Goal: Task Accomplishment & Management: Complete application form

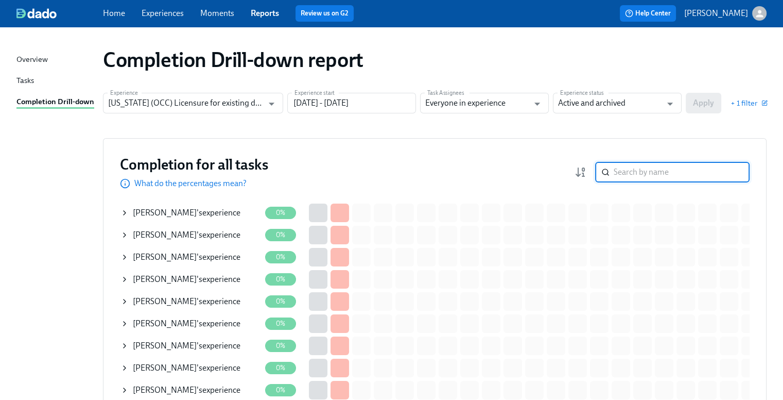
click at [639, 174] on input "search" at bounding box center [682, 172] width 136 height 21
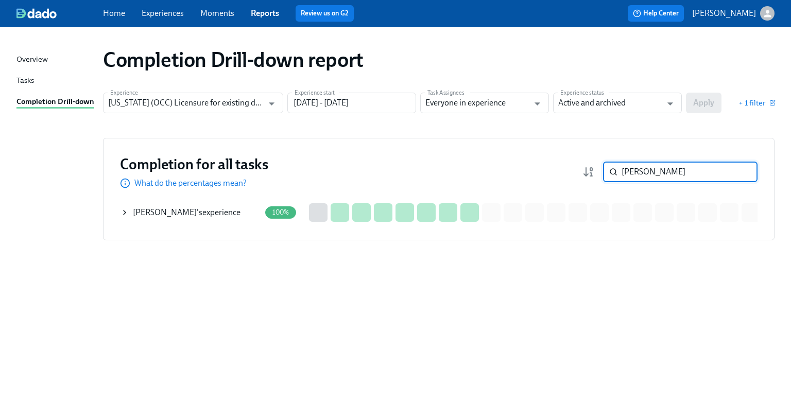
type input "toan"
click at [178, 213] on span "Toan Nguyen" at bounding box center [165, 213] width 64 height 10
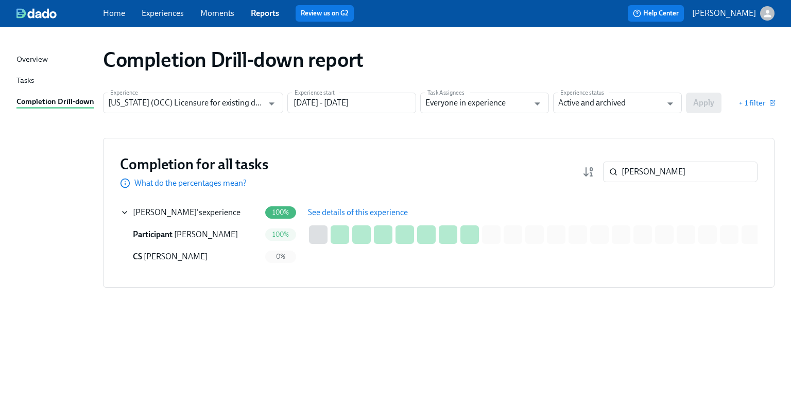
click at [368, 213] on span "See details of this experience" at bounding box center [358, 213] width 100 height 10
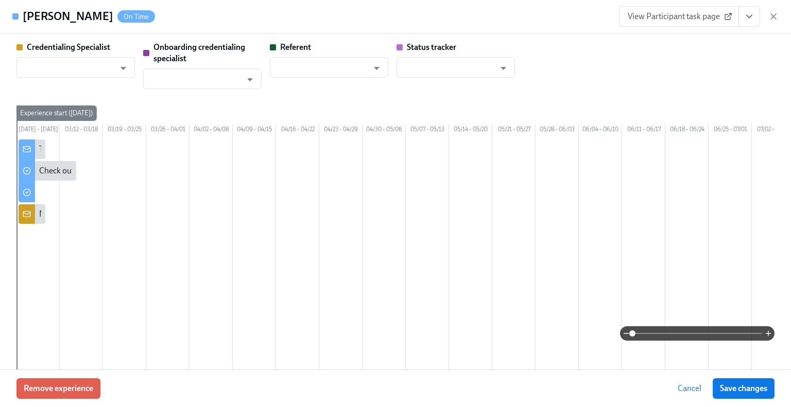
type input "[PERSON_NAME]"
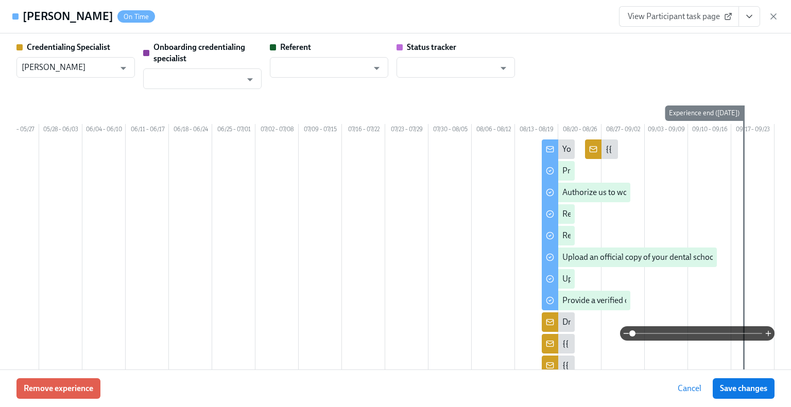
click at [689, 15] on span "View Participant task page" at bounding box center [679, 16] width 103 height 10
click at [773, 16] on icon "button" at bounding box center [773, 16] width 5 height 5
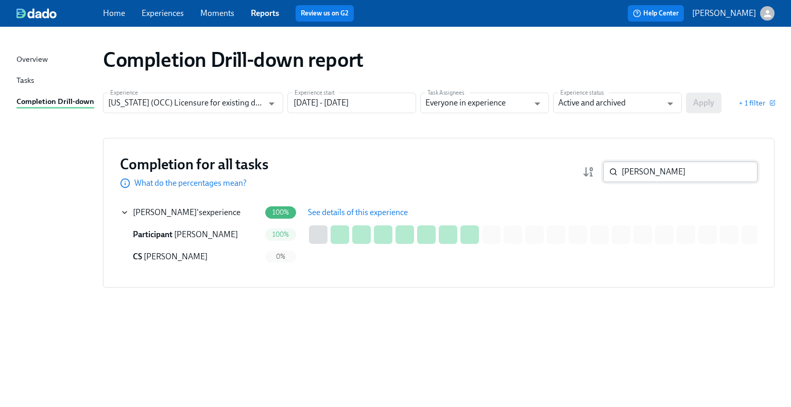
click at [674, 167] on input "toan" at bounding box center [690, 172] width 136 height 21
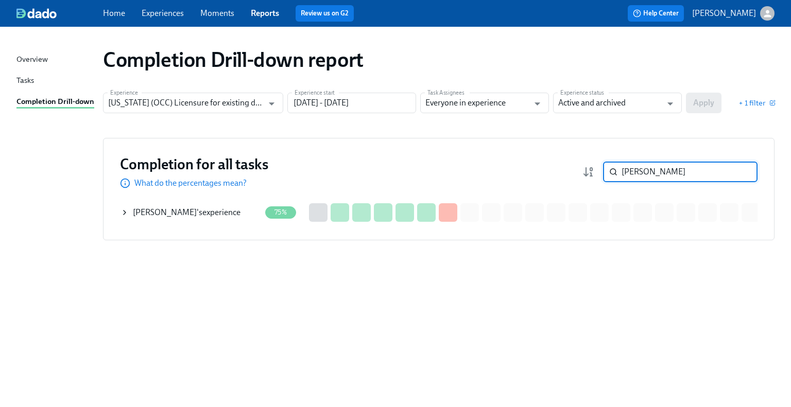
click at [210, 217] on div "Andrew Borrell 's experience" at bounding box center [187, 212] width 108 height 11
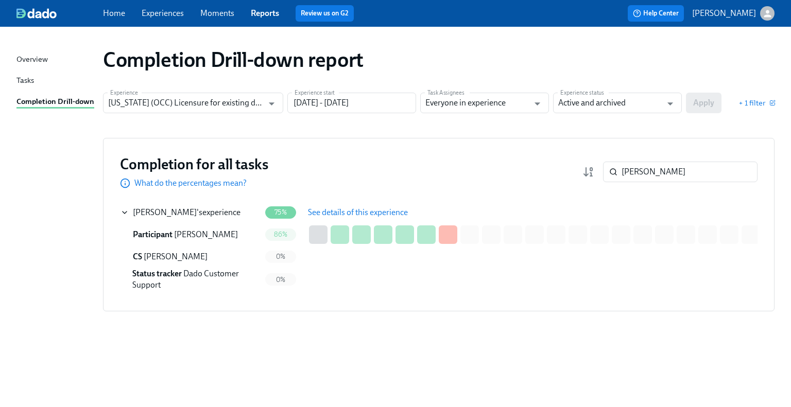
click at [341, 214] on span "See details of this experience" at bounding box center [358, 213] width 100 height 10
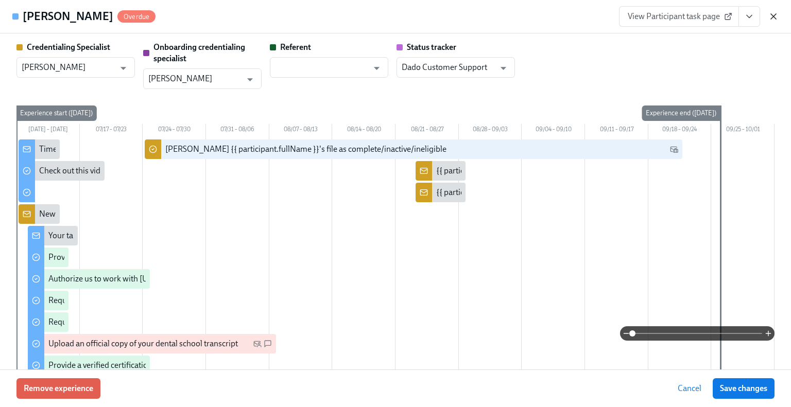
click at [773, 16] on icon "button" at bounding box center [773, 16] width 10 height 10
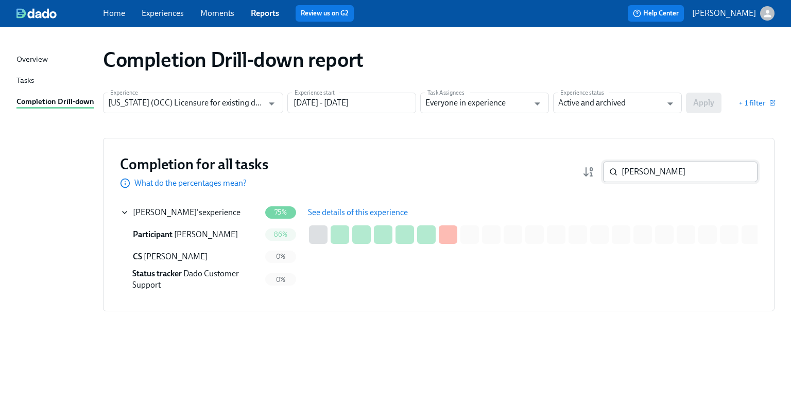
click at [678, 174] on input "borrell" at bounding box center [690, 172] width 136 height 21
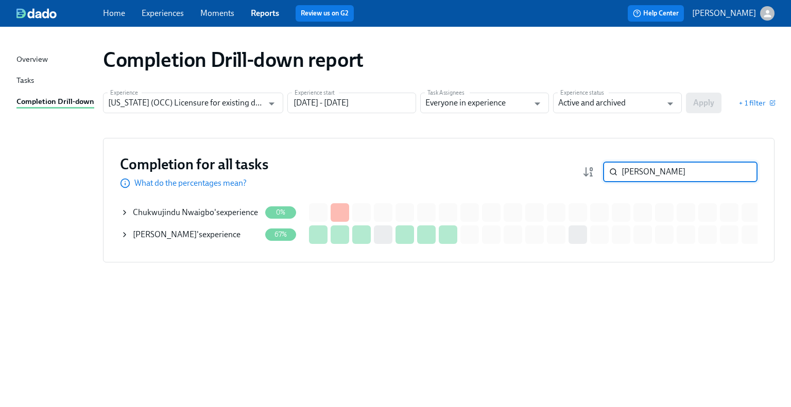
click at [184, 232] on div "Jin Kim 's experience" at bounding box center [187, 234] width 108 height 11
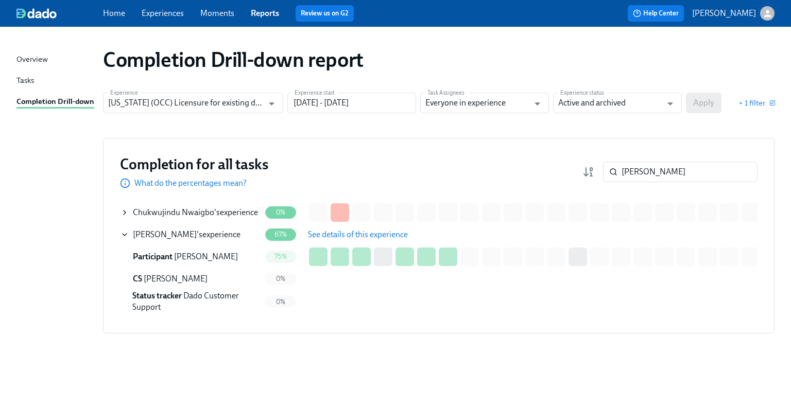
click at [332, 232] on span "See details of this experience" at bounding box center [358, 235] width 100 height 10
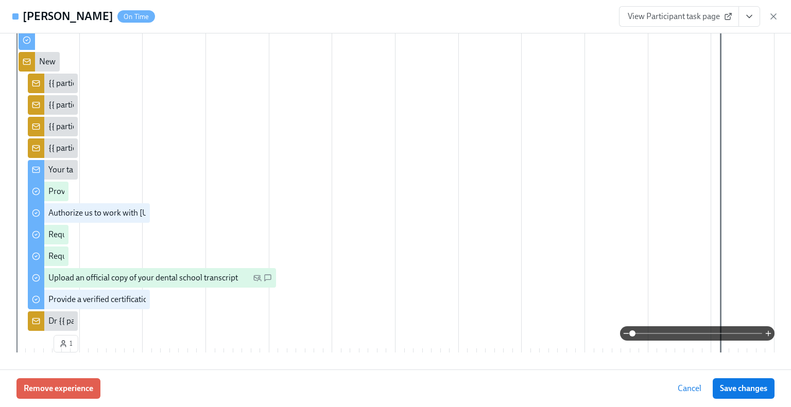
scroll to position [155, 0]
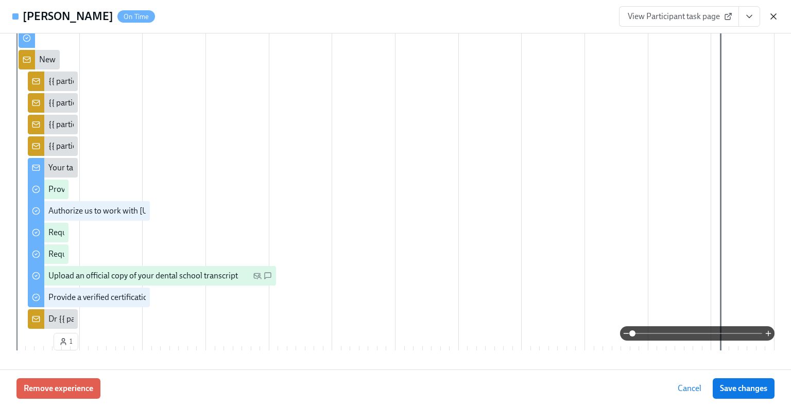
click at [773, 20] on icon "button" at bounding box center [773, 16] width 10 height 10
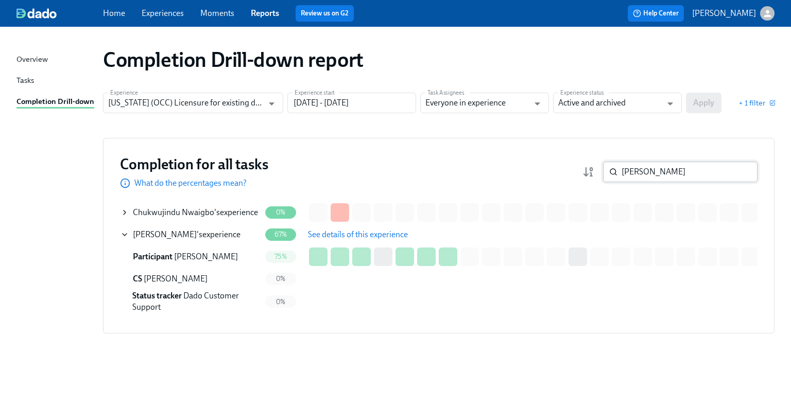
click at [698, 167] on input "jin" at bounding box center [690, 172] width 136 height 21
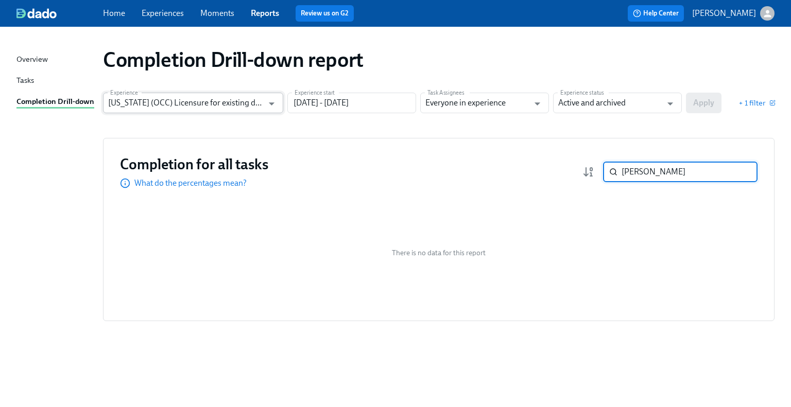
type input "paudel"
click at [243, 101] on input "Illinois (OCC) Licensure for existing doctors" at bounding box center [185, 103] width 155 height 21
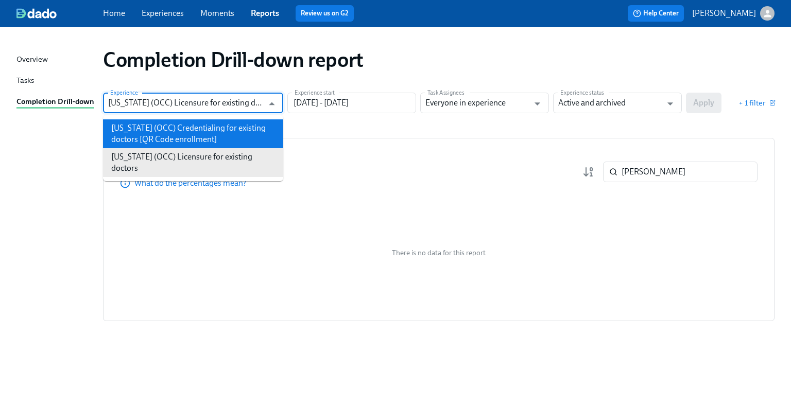
click at [219, 139] on li "Illinois (OCC) Credentialing for existing doctors [QR Code enrollment]" at bounding box center [193, 133] width 180 height 29
type input "Illinois (OCC) Credentialing for existing doctors [QR Code enrollment]"
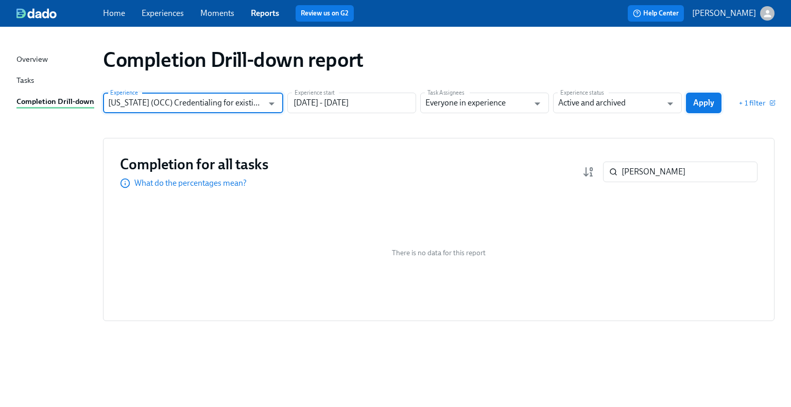
click at [708, 108] on button "Apply" at bounding box center [704, 103] width 36 height 21
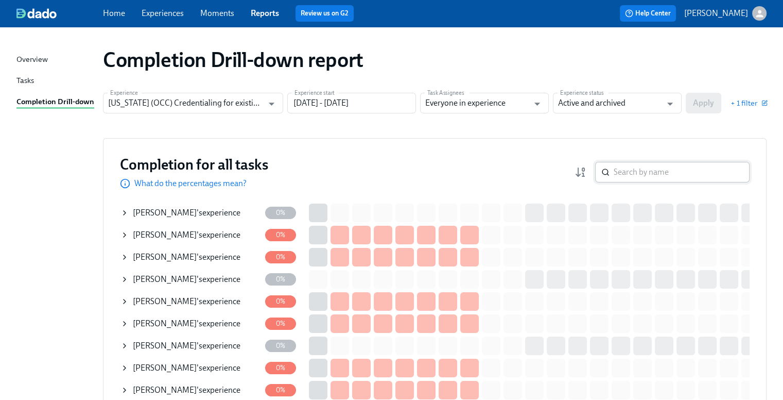
click at [711, 178] on input "search" at bounding box center [682, 172] width 136 height 21
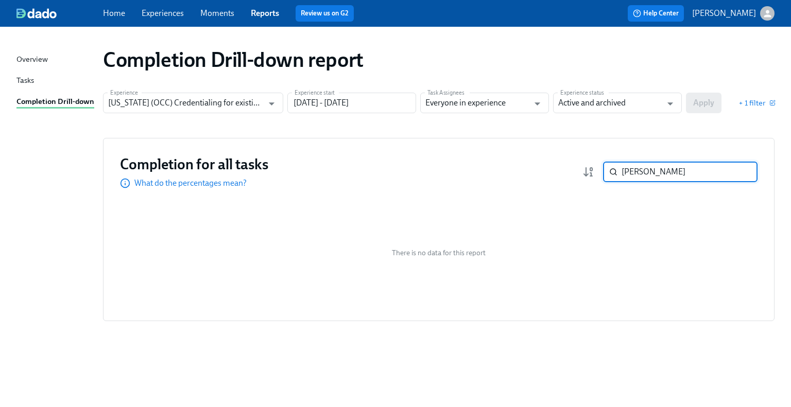
click at [667, 179] on input "paudel" at bounding box center [690, 172] width 136 height 21
type input "she"
click at [244, 103] on input "Illinois (OCC) Credentialing for existing doctors [QR Code enrollment]" at bounding box center [185, 103] width 155 height 21
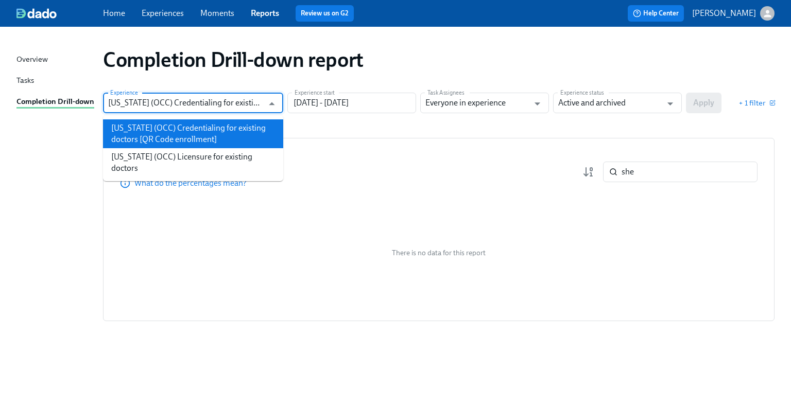
click at [228, 155] on li "Illinois (OCC) Licensure for existing doctors" at bounding box center [193, 162] width 180 height 29
type input "Illinois (OCC) Licensure for existing doctors"
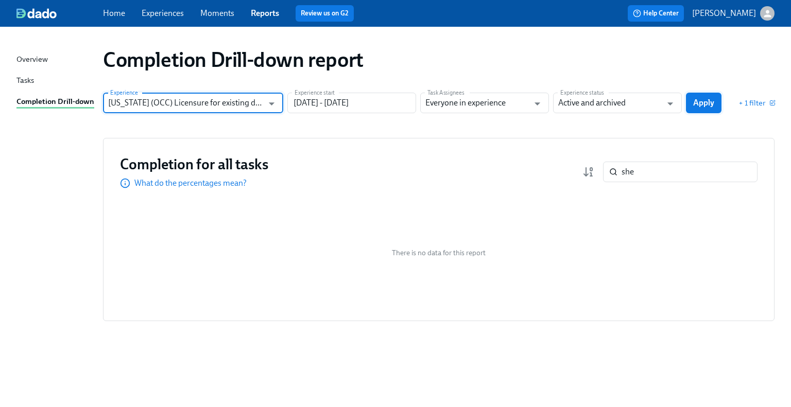
click at [701, 103] on span "Apply" at bounding box center [703, 103] width 21 height 10
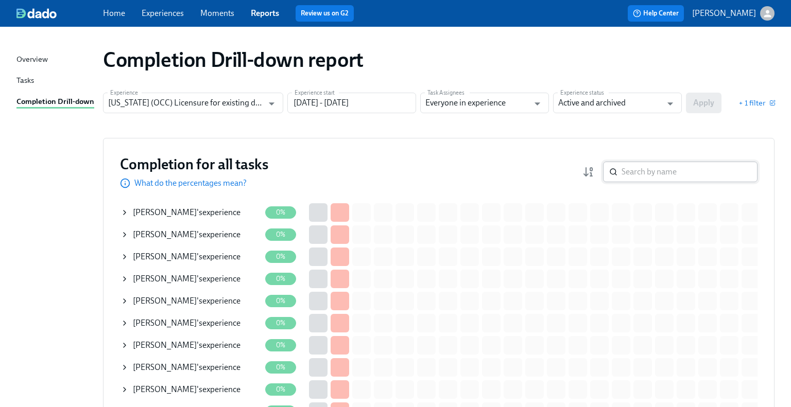
click at [661, 173] on input "search" at bounding box center [690, 172] width 136 height 21
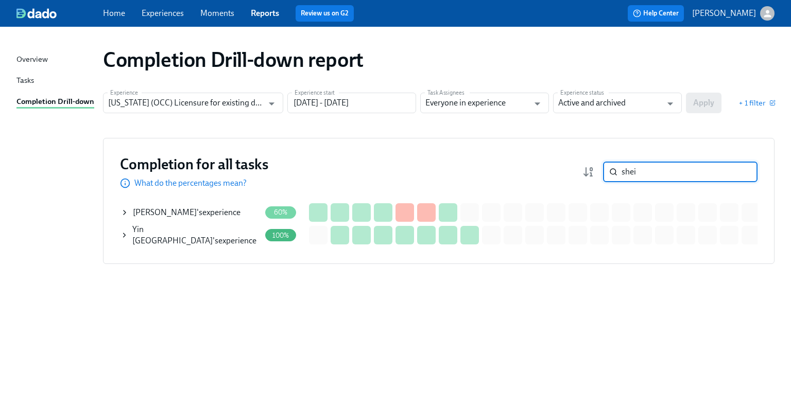
click at [662, 179] on input "shei" at bounding box center [690, 172] width 136 height 21
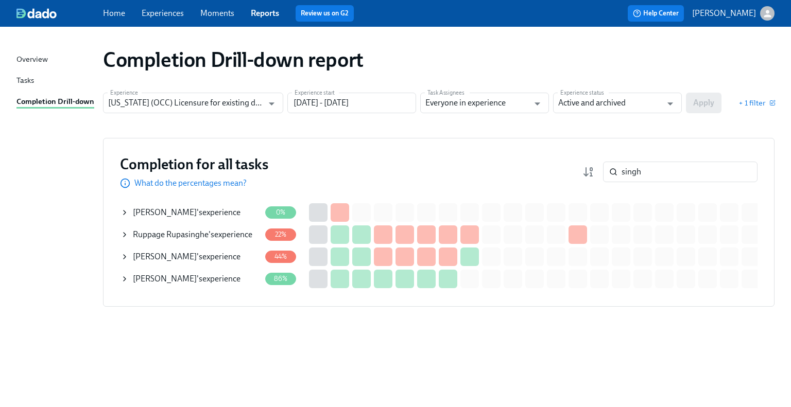
click at [198, 280] on div "Niharika Singh 's experience" at bounding box center [187, 279] width 108 height 11
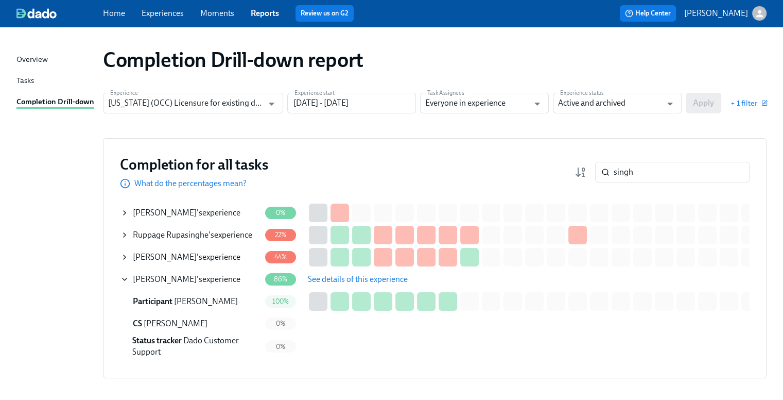
click at [366, 281] on span "See details of this experience" at bounding box center [358, 279] width 100 height 10
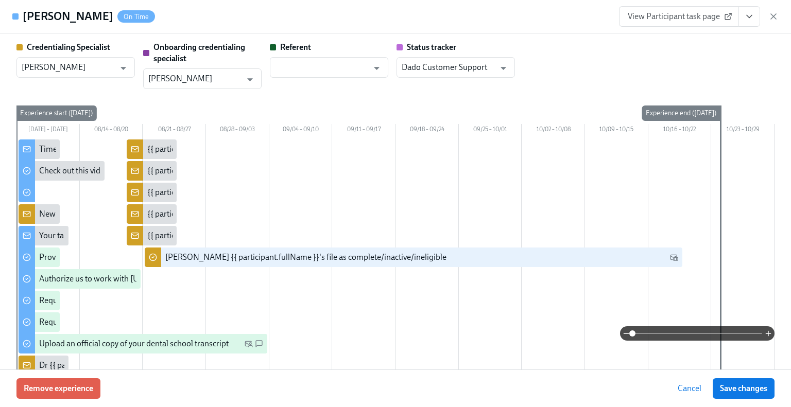
click at [647, 13] on span "View Participant task page" at bounding box center [679, 16] width 103 height 10
drag, startPoint x: 93, startPoint y: 18, endPoint x: 25, endPoint y: 14, distance: 67.6
click at [25, 14] on h4 "Niharika Singh" at bounding box center [68, 16] width 91 height 15
copy h4 "Niharika Singh"
click at [775, 14] on icon "button" at bounding box center [773, 16] width 10 height 10
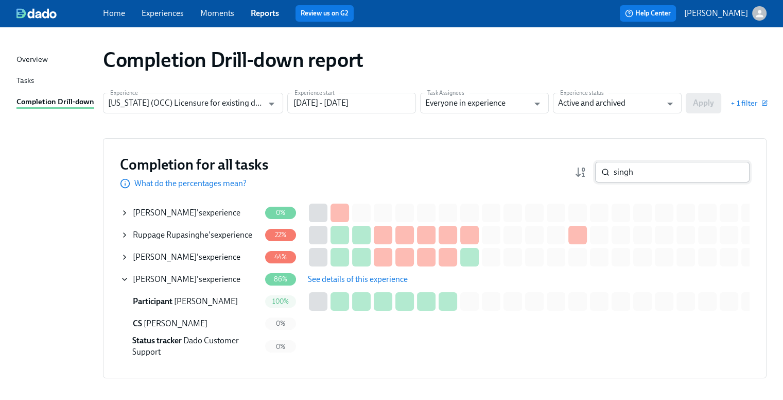
click at [672, 171] on input "singh" at bounding box center [682, 172] width 136 height 21
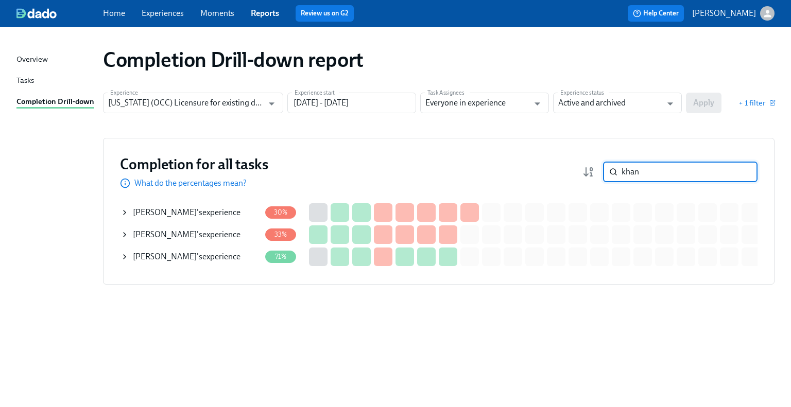
type input "khan"
click at [208, 258] on div "Imtiaz Khan 's experience" at bounding box center [187, 256] width 108 height 11
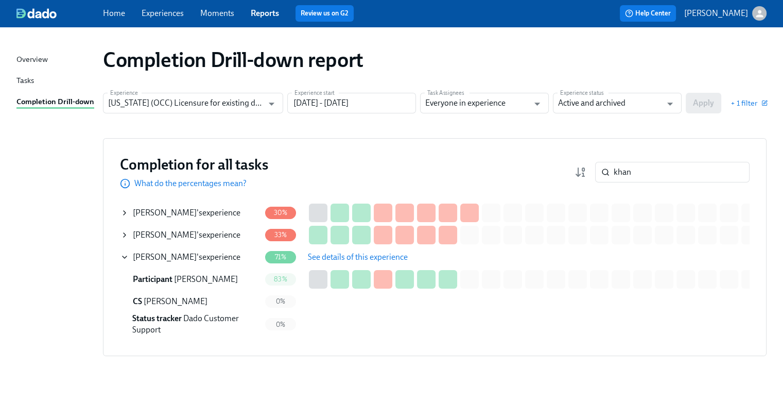
click at [335, 259] on span "See details of this experience" at bounding box center [358, 257] width 100 height 10
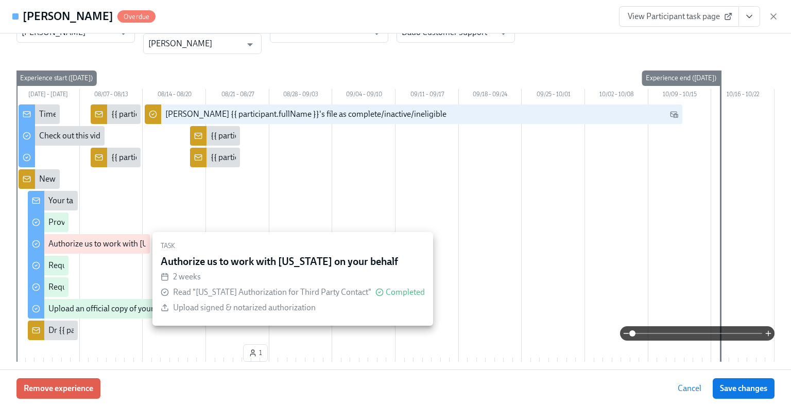
scroll to position [52, 0]
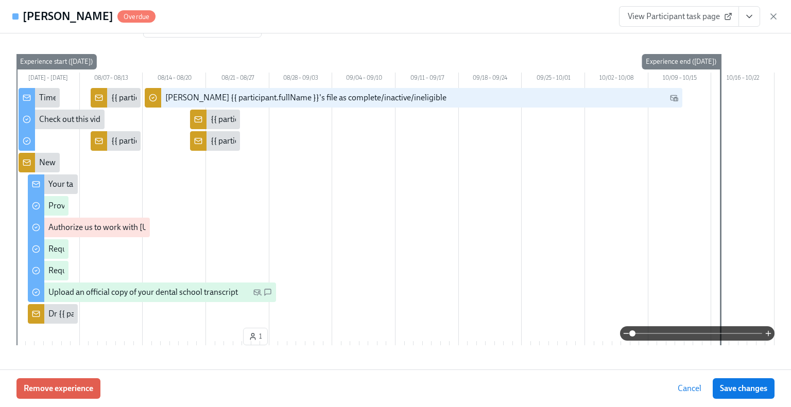
click at [641, 15] on span "View Participant task page" at bounding box center [679, 16] width 103 height 10
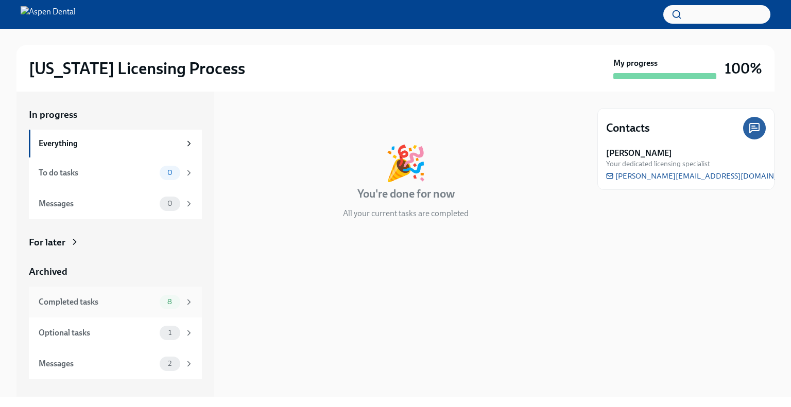
click at [84, 304] on div "Completed tasks" at bounding box center [97, 302] width 117 height 11
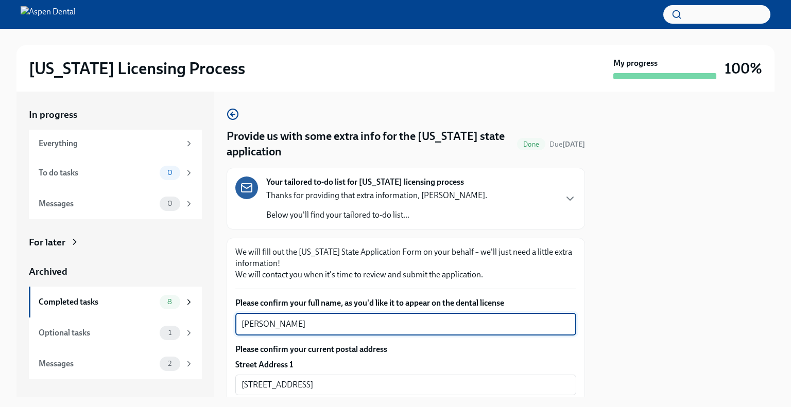
drag, startPoint x: 292, startPoint y: 326, endPoint x: 253, endPoint y: 320, distance: 38.5
click at [223, 327] on div "In progress Everything To do tasks 0 Messages 0 For later Archived Completed ta…" at bounding box center [395, 244] width 758 height 305
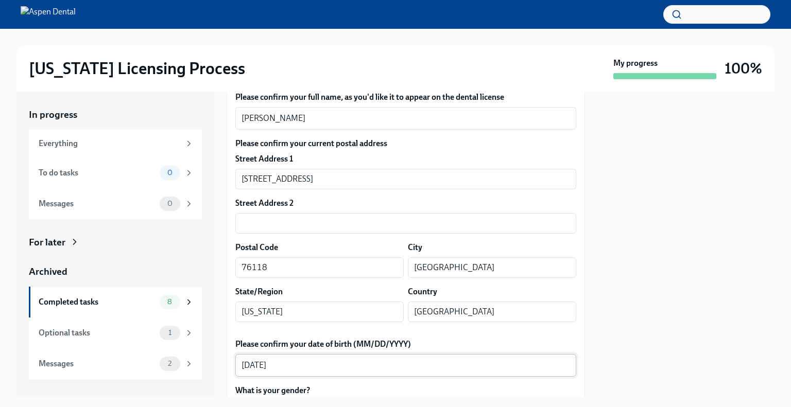
scroll to position [206, 0]
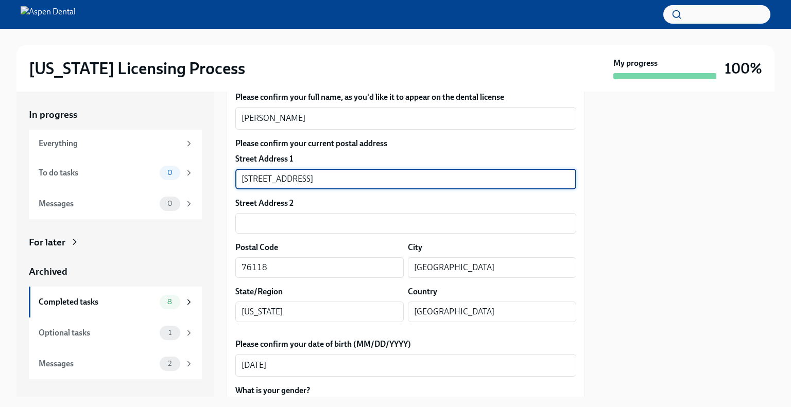
drag, startPoint x: 324, startPoint y: 176, endPoint x: 236, endPoint y: 177, distance: 88.1
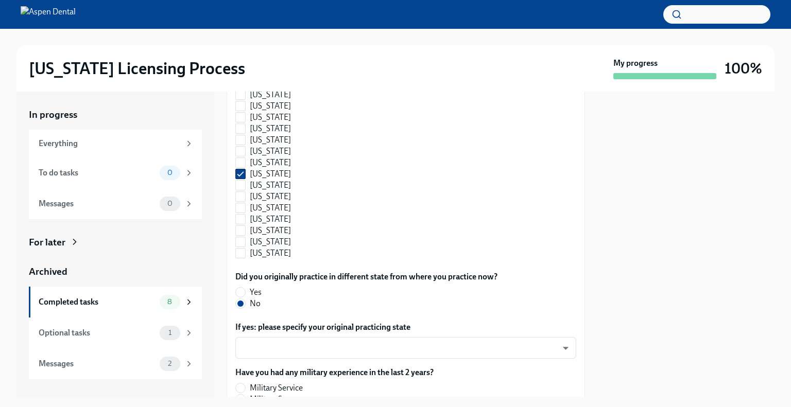
scroll to position [1176, 0]
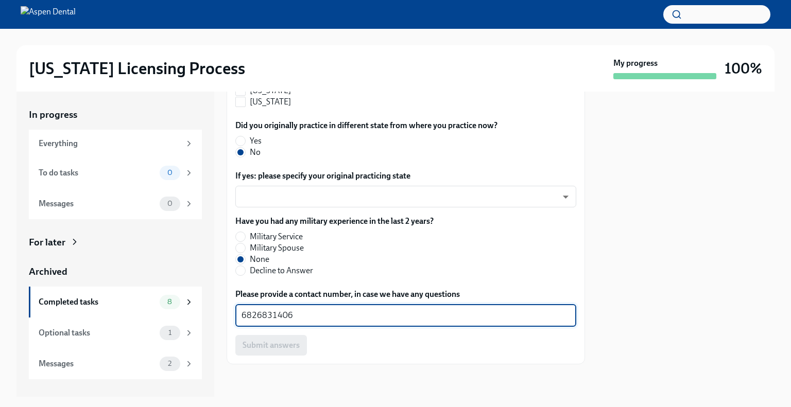
drag, startPoint x: 298, startPoint y: 318, endPoint x: 223, endPoint y: 317, distance: 75.2
click at [223, 317] on div "In progress Everything To do tasks 0 Messages 0 For later Archived Completed ta…" at bounding box center [395, 244] width 758 height 305
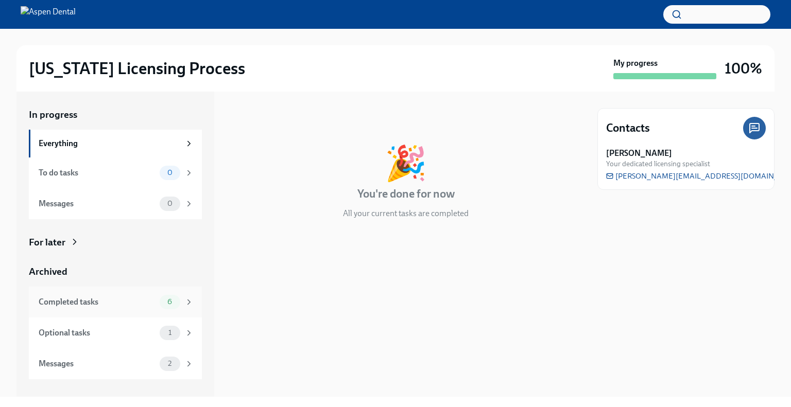
click at [90, 304] on div "Completed tasks" at bounding box center [97, 302] width 117 height 11
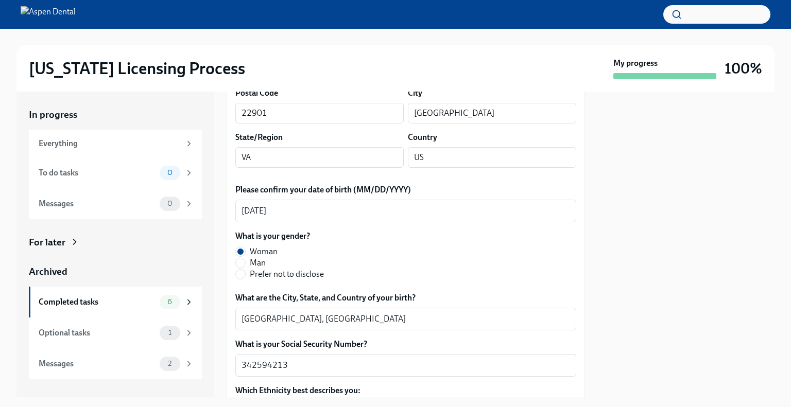
scroll to position [258, 0]
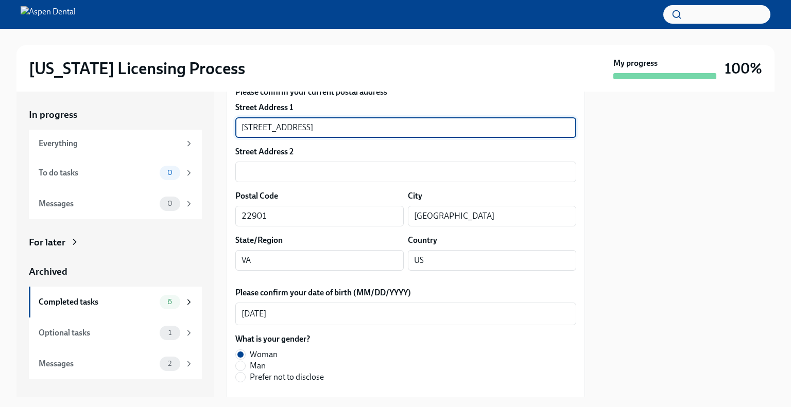
drag, startPoint x: 304, startPoint y: 124, endPoint x: 242, endPoint y: 131, distance: 62.2
click at [242, 131] on input "2105 Bond Street APT 423" at bounding box center [405, 127] width 341 height 21
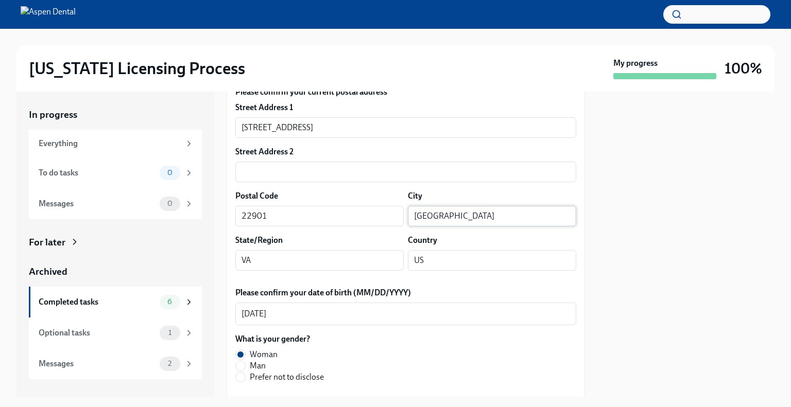
click at [416, 217] on input "Charlottesville" at bounding box center [492, 216] width 168 height 21
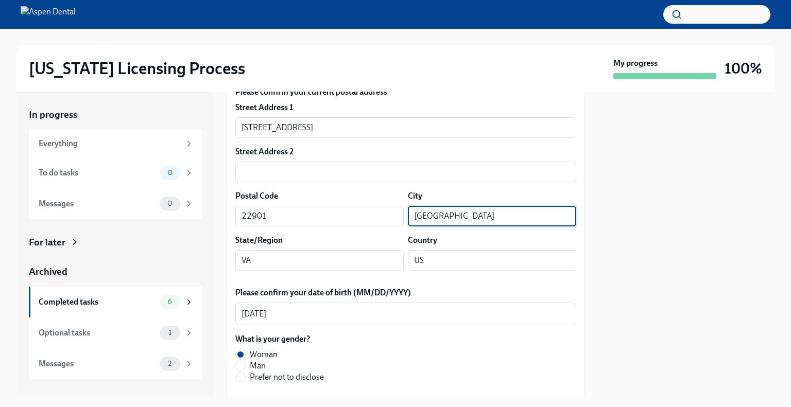
click at [416, 217] on input "Charlottesville" at bounding box center [492, 216] width 168 height 21
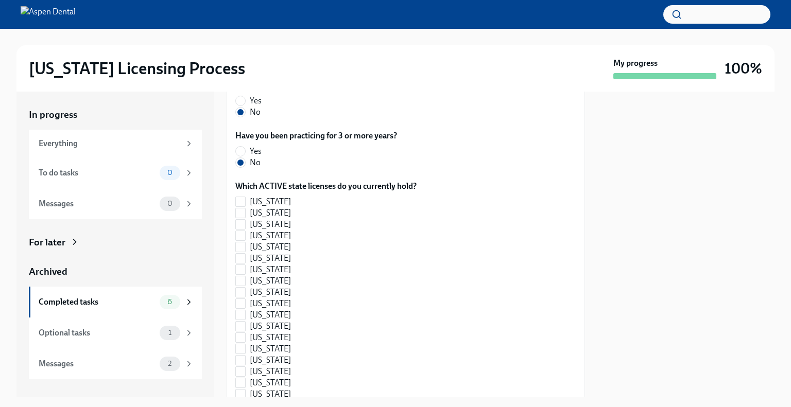
scroll to position [1176, 0]
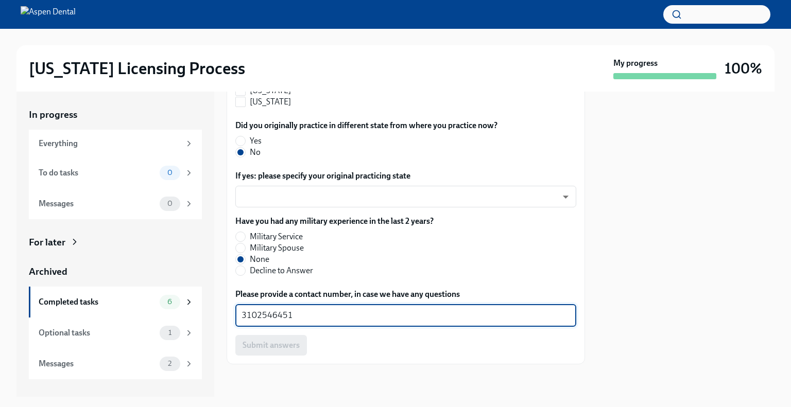
drag, startPoint x: 302, startPoint y: 317, endPoint x: 218, endPoint y: 319, distance: 84.0
click at [218, 319] on div "In progress Everything To do tasks 0 Messages 0 For later Archived Completed ta…" at bounding box center [395, 244] width 758 height 305
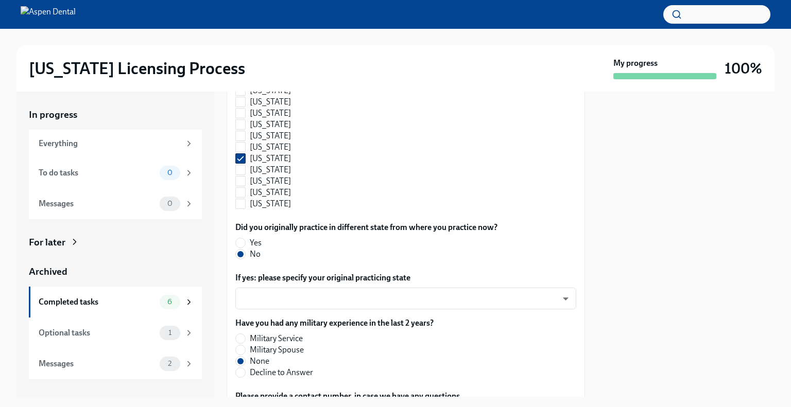
scroll to position [1073, 0]
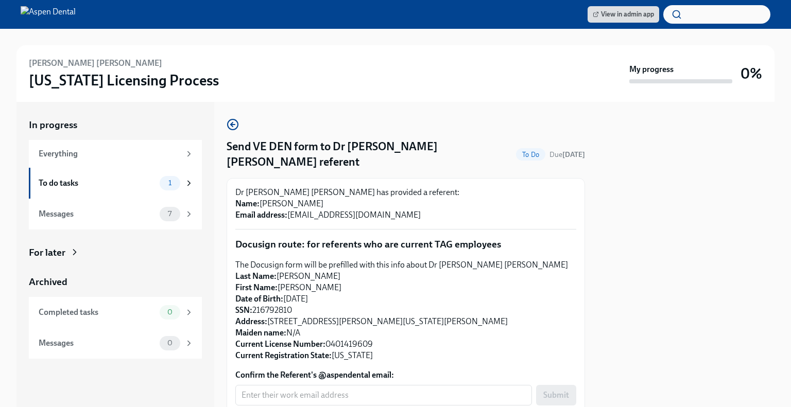
click at [766, 161] on div at bounding box center [685, 254] width 177 height 305
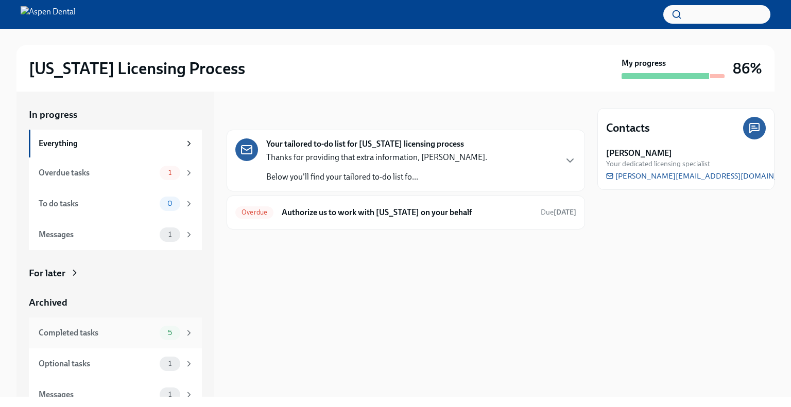
click at [86, 334] on div "Completed tasks" at bounding box center [97, 333] width 117 height 11
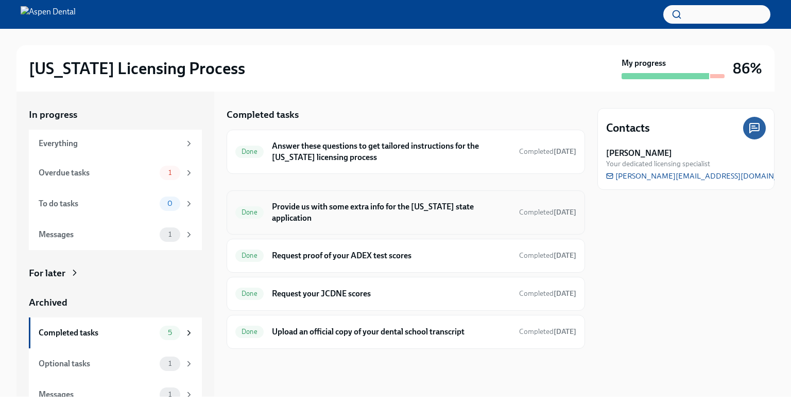
click at [321, 204] on h6 "Provide us with some extra info for the [US_STATE] state application" at bounding box center [391, 212] width 239 height 23
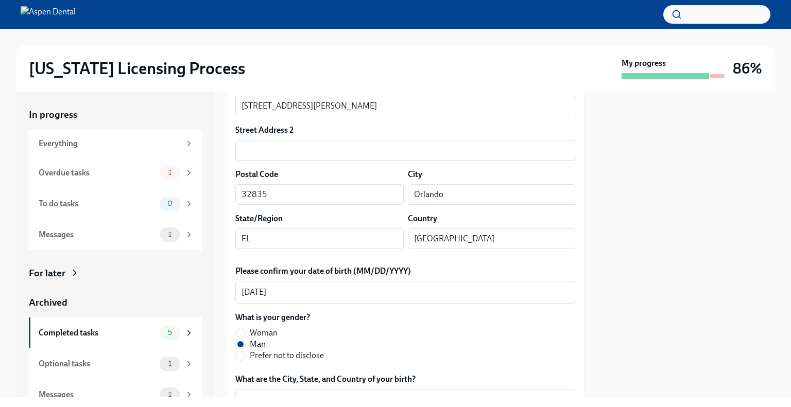
scroll to position [258, 0]
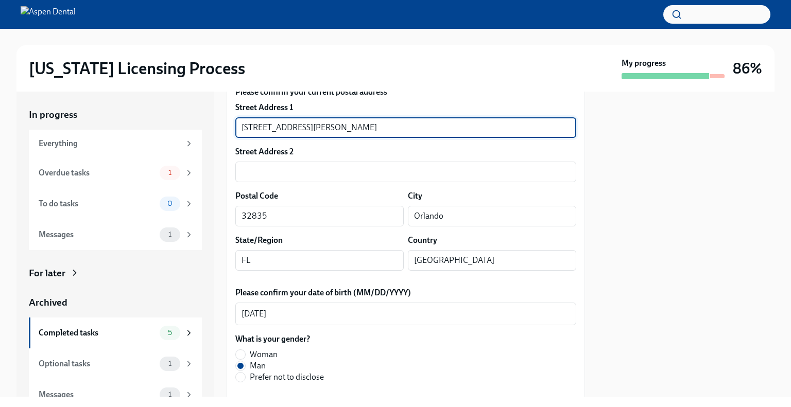
drag, startPoint x: 311, startPoint y: 129, endPoint x: 196, endPoint y: 132, distance: 114.9
click at [190, 131] on div "In progress Everything Overdue tasks 1 To do tasks 0 Messages 1 For later Archi…" at bounding box center [395, 244] width 758 height 305
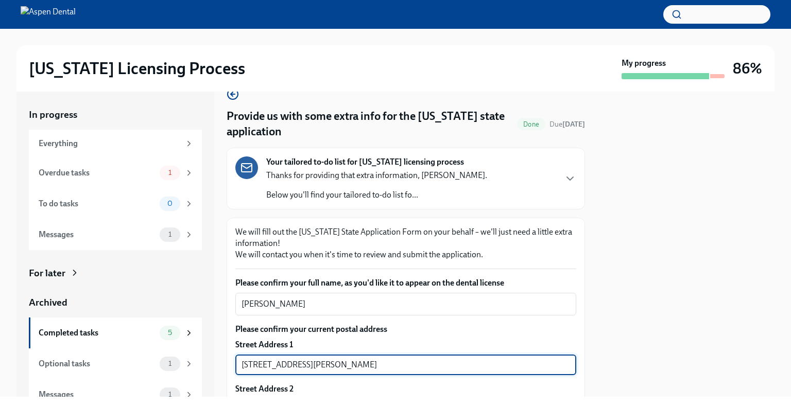
scroll to position [0, 0]
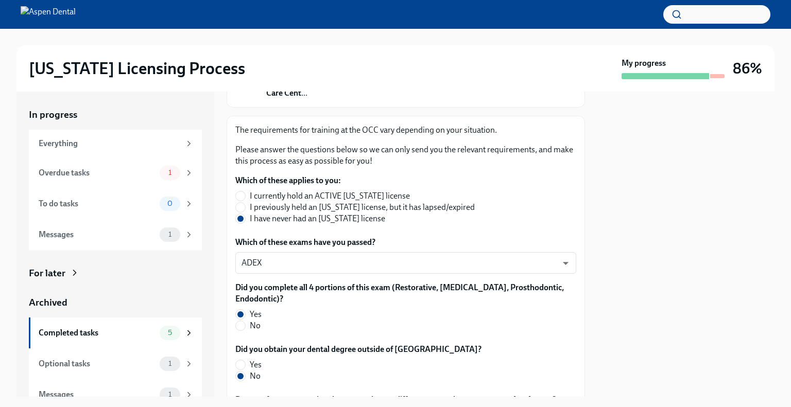
scroll to position [25, 0]
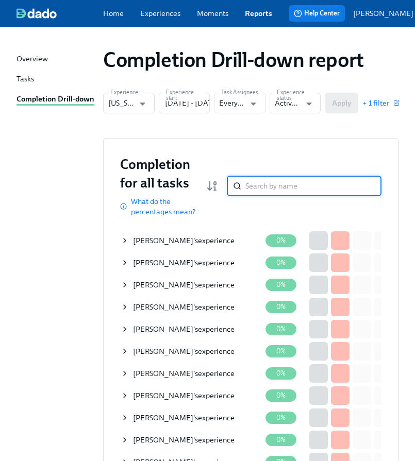
click at [293, 196] on input "search" at bounding box center [313, 186] width 136 height 21
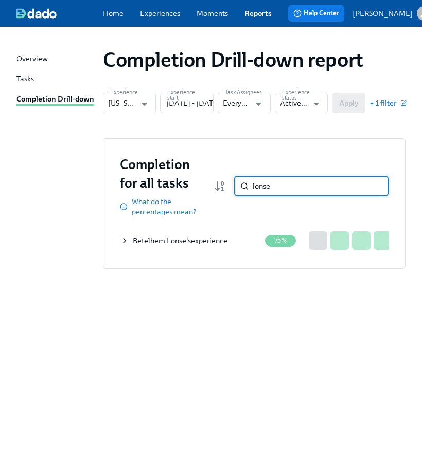
type input "lonse"
click at [226, 246] on div "Betelhem Lonse 's experience" at bounding box center [180, 240] width 95 height 10
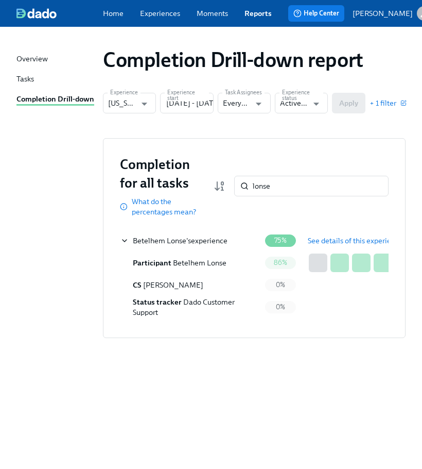
click at [318, 246] on span "See details of this experience" at bounding box center [355, 240] width 95 height 10
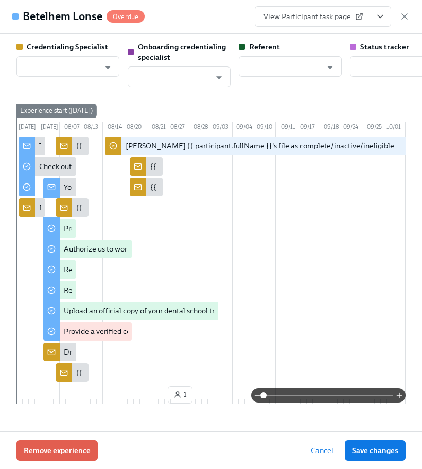
type input "[PERSON_NAME]"
type input "Denise DeGaramo Carver"
type input "Dado Customer Support"
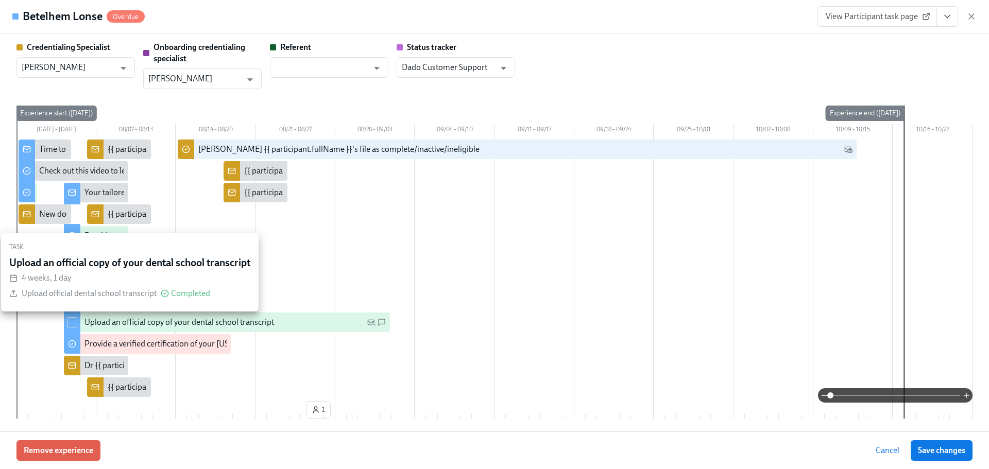
click at [422, 21] on span "View Participant task page" at bounding box center [877, 16] width 103 height 10
click at [422, 18] on icon "button" at bounding box center [971, 16] width 5 height 5
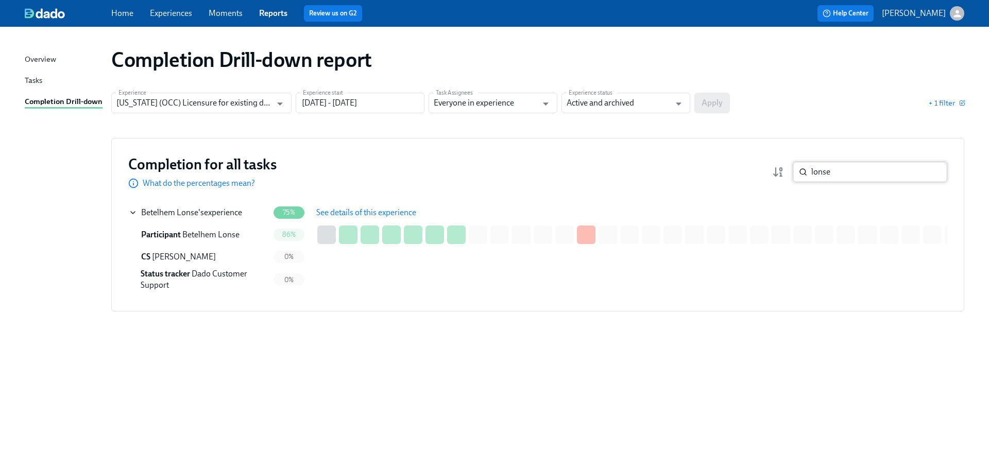
click at [422, 175] on input "lonse" at bounding box center [879, 172] width 136 height 21
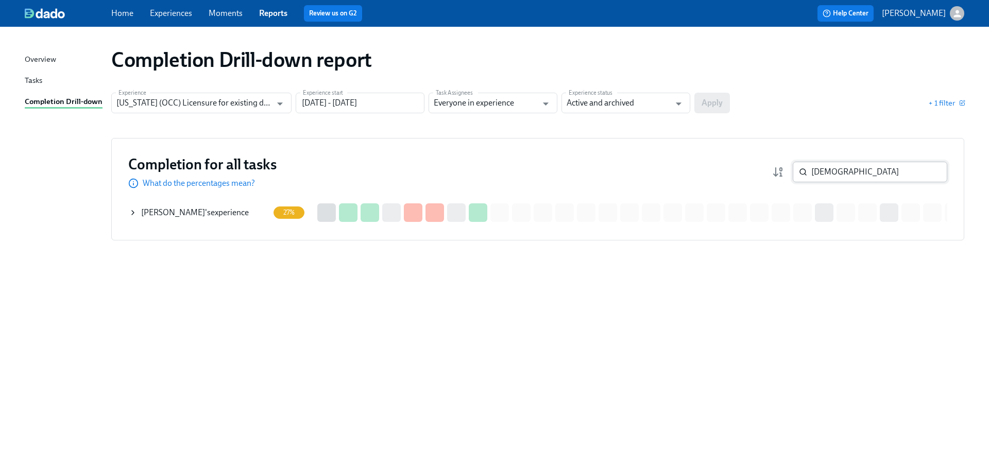
click at [422, 168] on input "jain" at bounding box center [879, 172] width 136 height 21
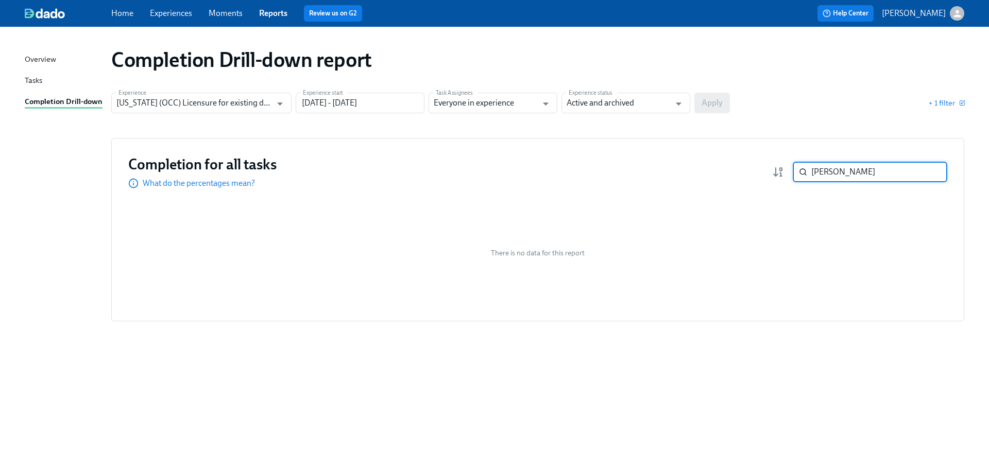
type input "sarangi"
click at [422, 158] on div "Completion for all tasks What do the percentages mean? sarangi ​" at bounding box center [537, 172] width 819 height 34
click at [422, 167] on input "sarangi" at bounding box center [879, 172] width 136 height 21
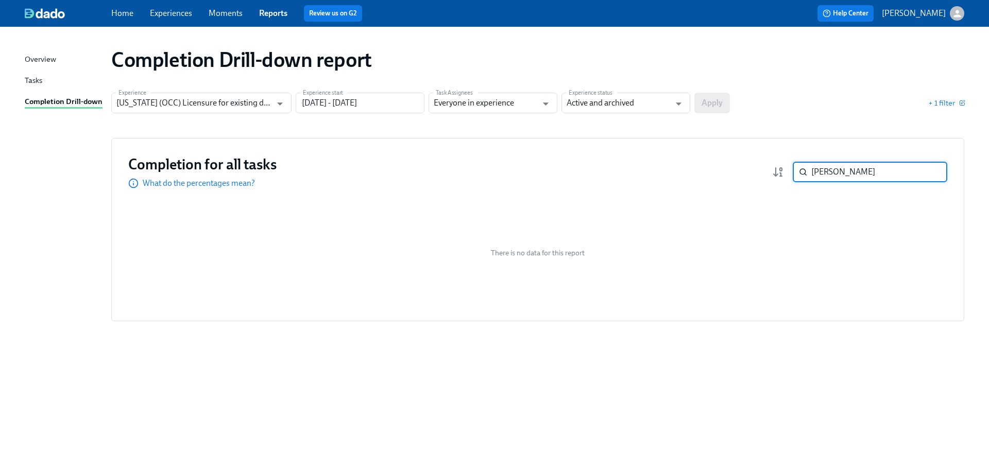
click at [422, 167] on input "sarangi" at bounding box center [879, 172] width 136 height 21
click at [203, 105] on input "Illinois (OCC) Licensure for existing doctors" at bounding box center [193, 103] width 155 height 21
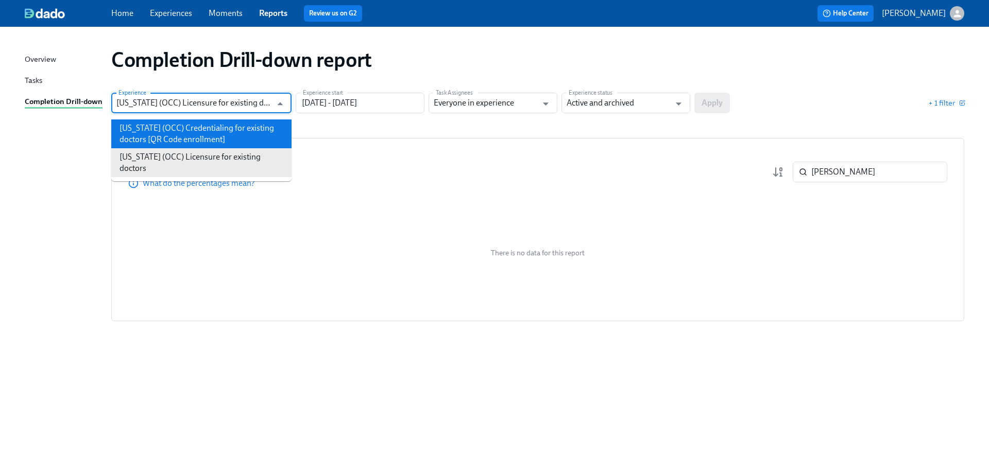
click at [200, 127] on li "Illinois (OCC) Credentialing for existing doctors [QR Code enrollment]" at bounding box center [201, 133] width 180 height 29
type input "Illinois (OCC) Credentialing for existing doctors [QR Code enrollment]"
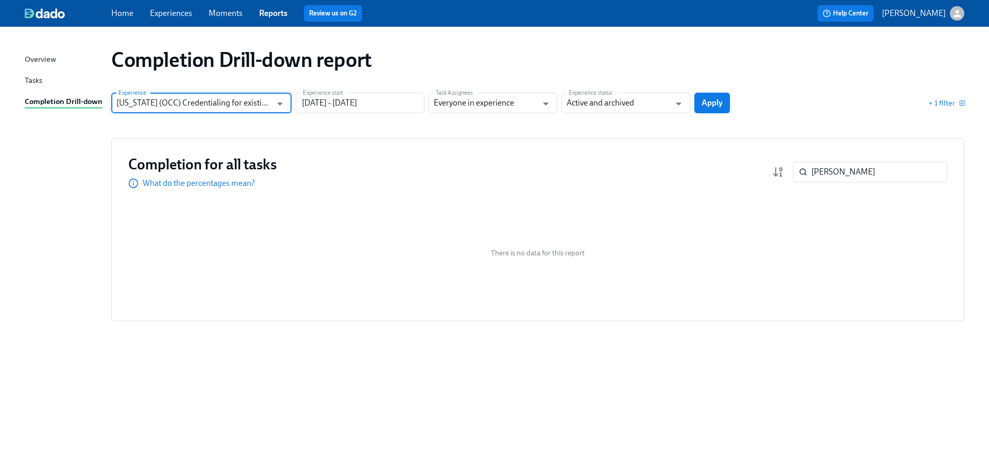
click at [422, 100] on span "Apply" at bounding box center [712, 103] width 21 height 10
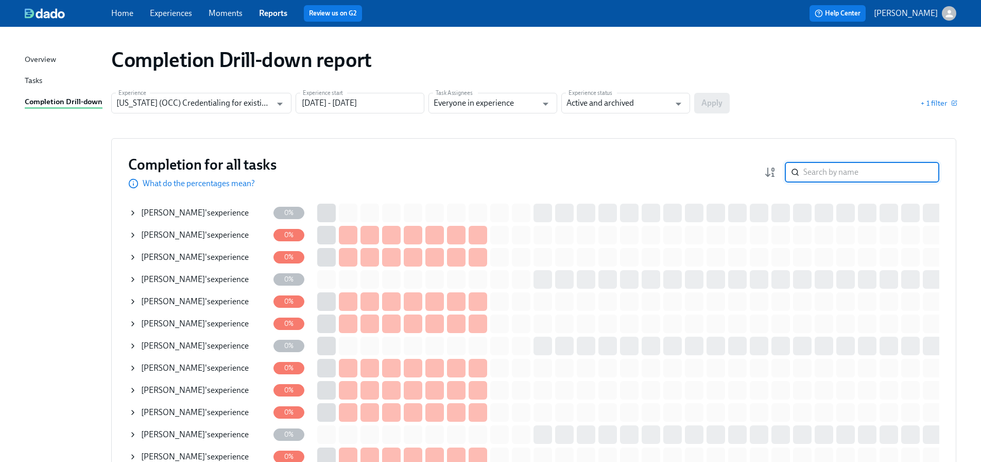
click at [422, 177] on input "search" at bounding box center [872, 172] width 136 height 21
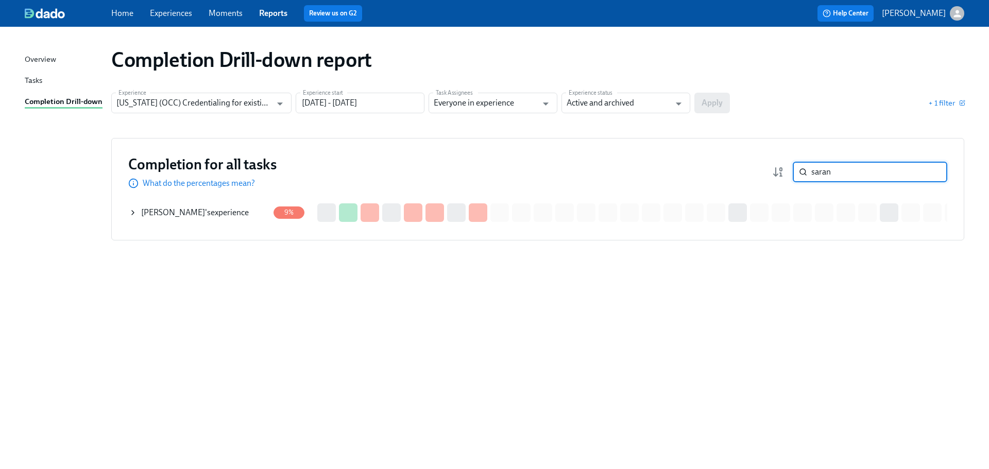
click at [215, 211] on div "Sukanya Sarangi 's experience" at bounding box center [195, 212] width 108 height 11
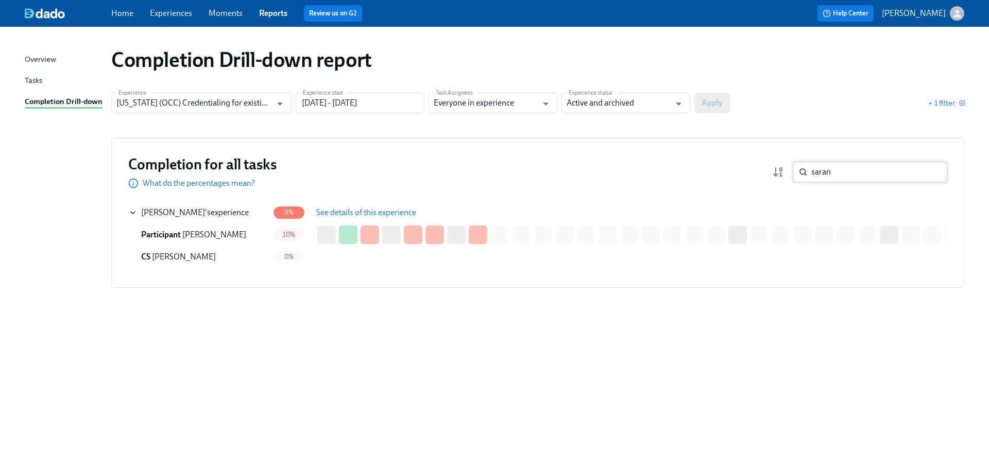
click at [422, 175] on input "saran" at bounding box center [879, 172] width 136 height 21
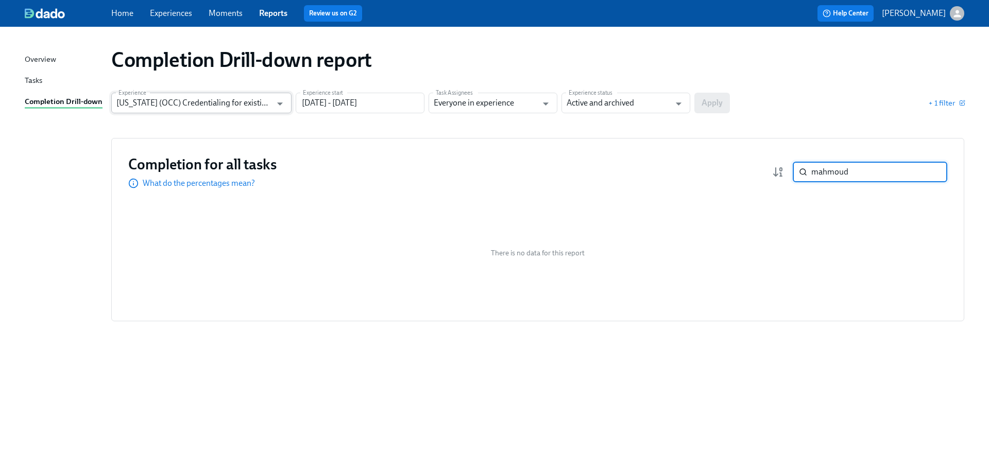
type input "mahmoud"
click at [235, 106] on input "Illinois (OCC) Credentialing for existing doctors [QR Code enrollment]" at bounding box center [193, 103] width 155 height 21
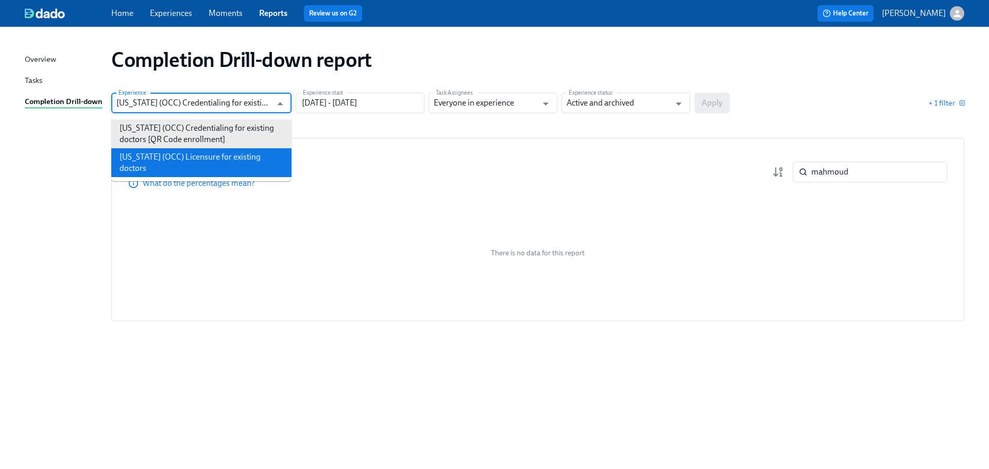
click at [237, 160] on li "Illinois (OCC) Licensure for existing doctors" at bounding box center [201, 162] width 180 height 29
type input "Illinois (OCC) Licensure for existing doctors"
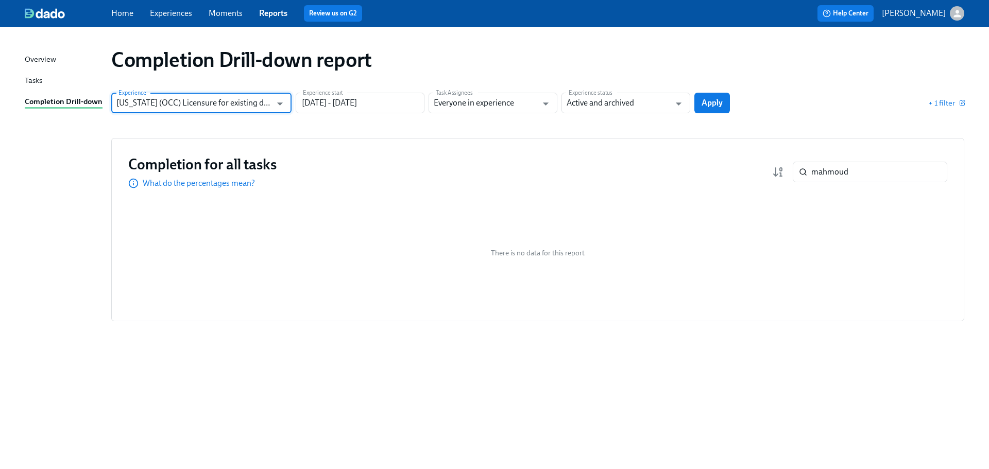
click at [422, 106] on div "+ 1 filter" at bounding box center [849, 103] width 230 height 10
click at [422, 109] on button "Apply" at bounding box center [712, 103] width 36 height 21
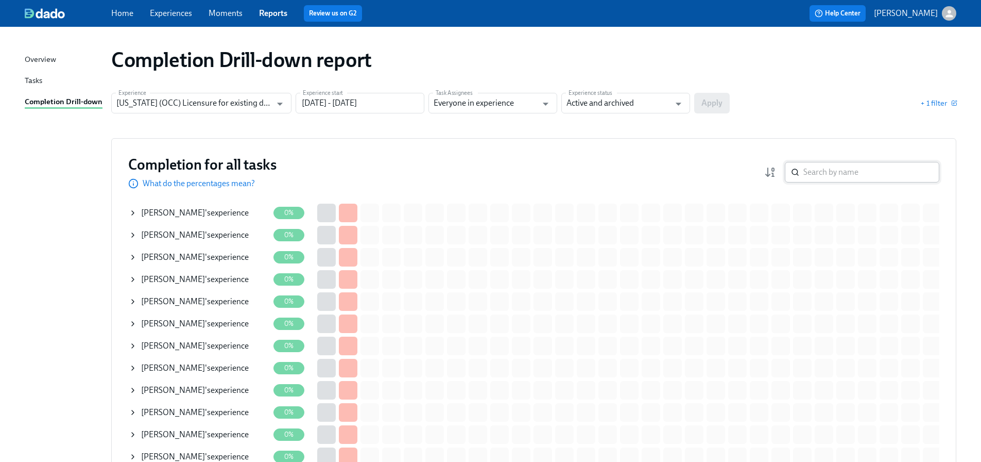
click at [422, 178] on input "search" at bounding box center [872, 172] width 136 height 21
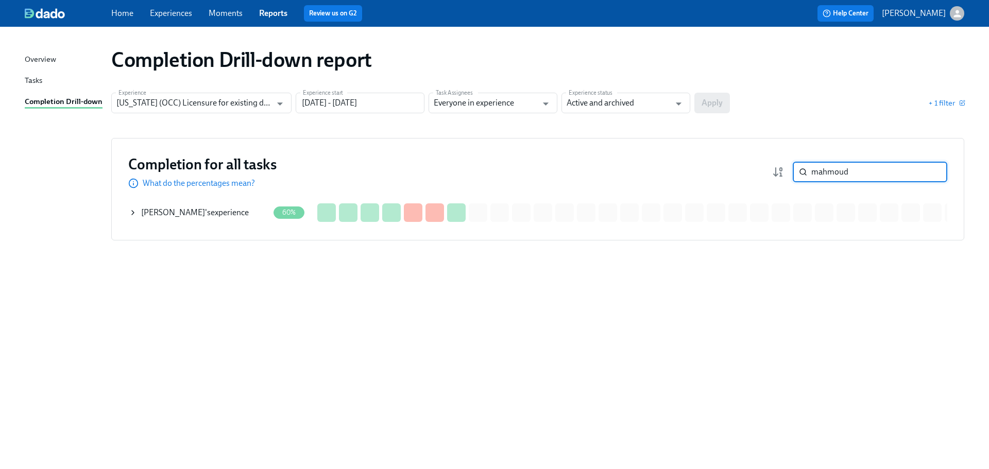
type input "mahmoud"
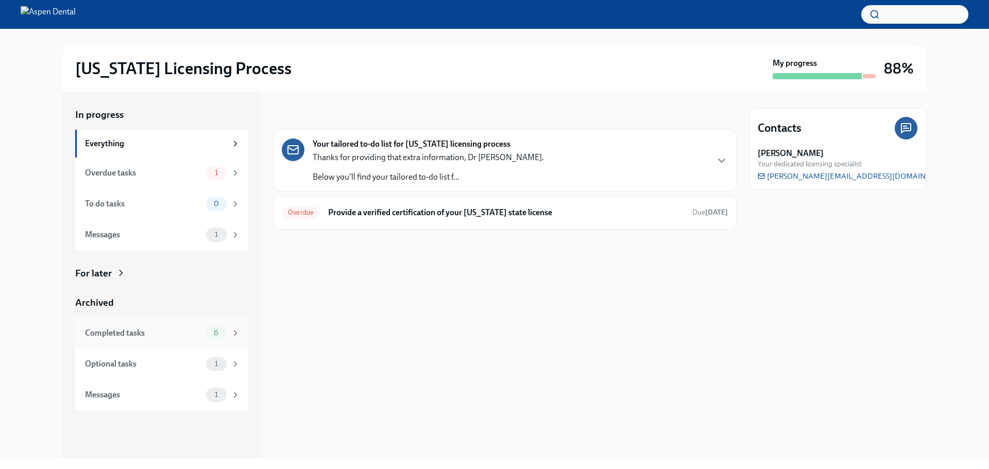
click at [166, 338] on div "Completed tasks" at bounding box center [143, 333] width 117 height 11
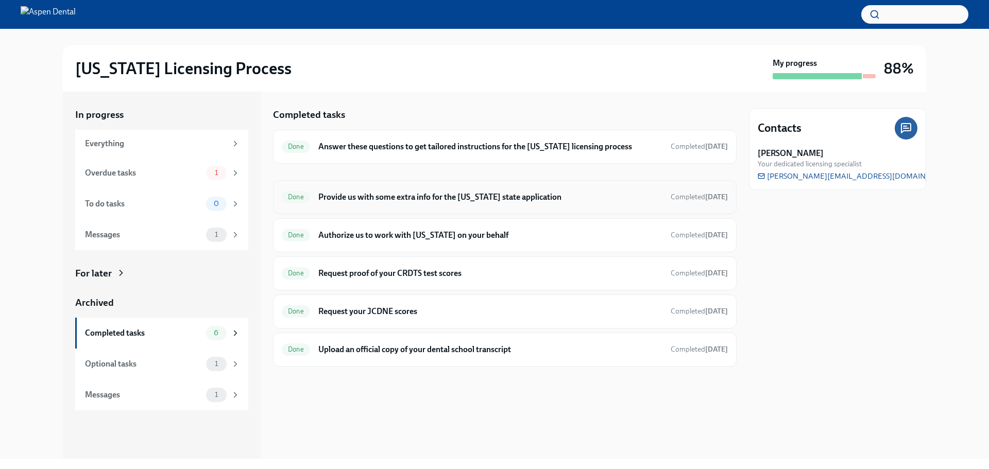
click at [527, 194] on h6 "Provide us with some extra info for the [US_STATE] state application" at bounding box center [490, 197] width 344 height 11
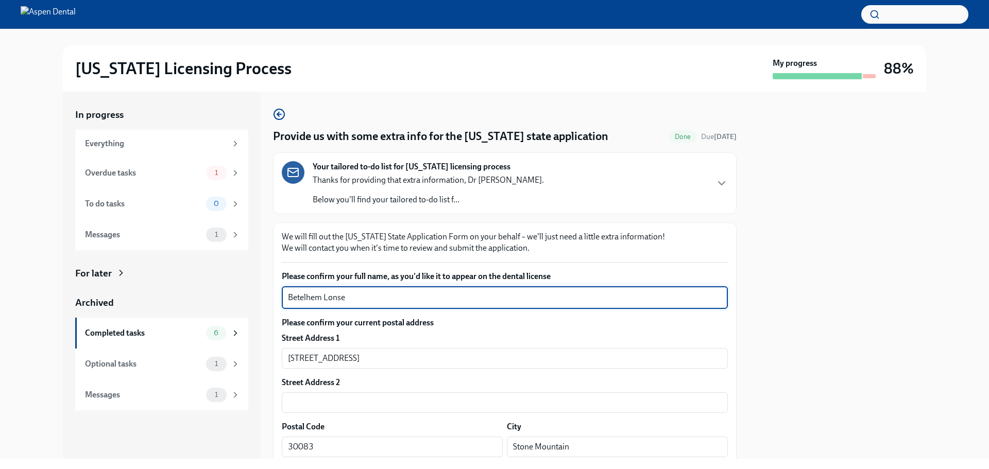
drag, startPoint x: 338, startPoint y: 298, endPoint x: 255, endPoint y: 289, distance: 83.3
click at [255, 289] on div "In progress Everything Overdue tasks 1 To do tasks 0 Messages 1 For later Archi…" at bounding box center [494, 275] width 863 height 367
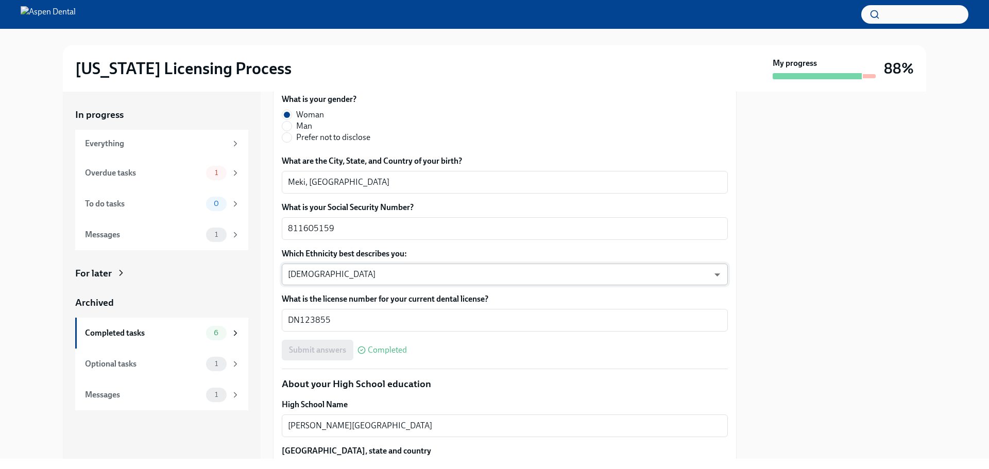
scroll to position [412, 0]
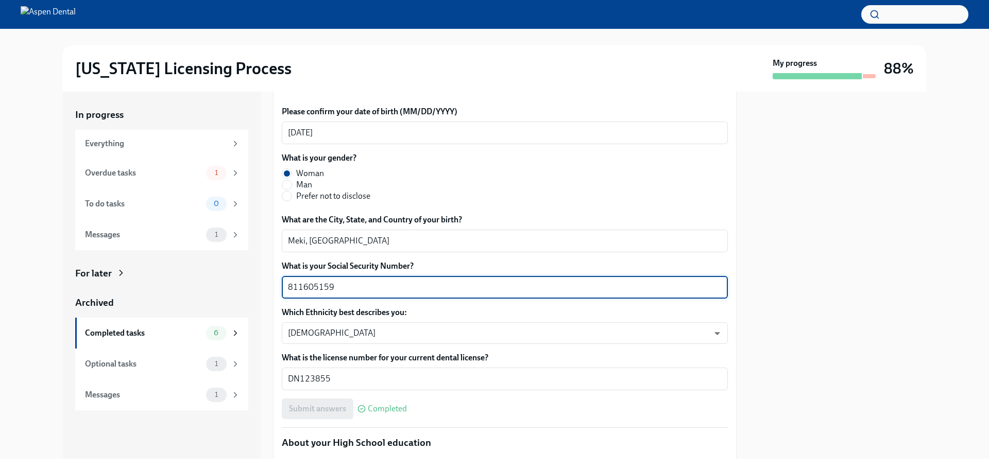
drag, startPoint x: 339, startPoint y: 286, endPoint x: 289, endPoint y: 292, distance: 50.8
click at [289, 292] on textarea "811605159" at bounding box center [505, 287] width 434 height 12
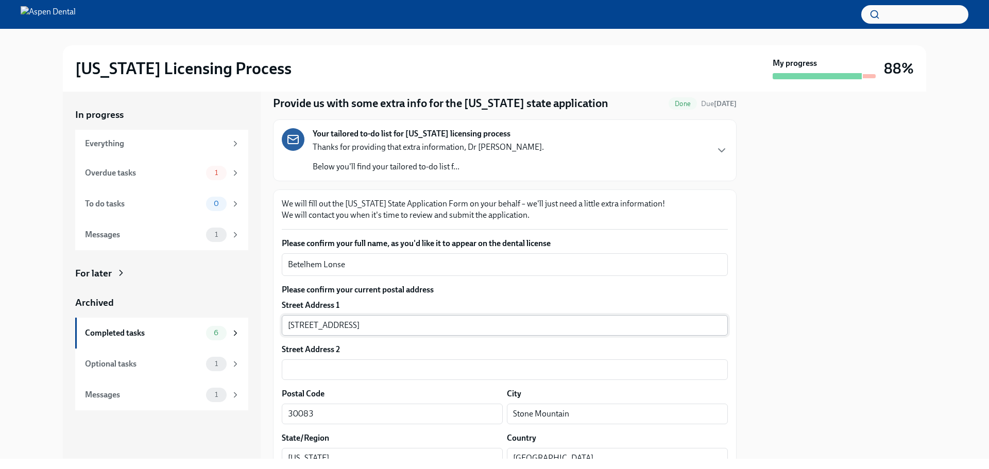
scroll to position [52, 0]
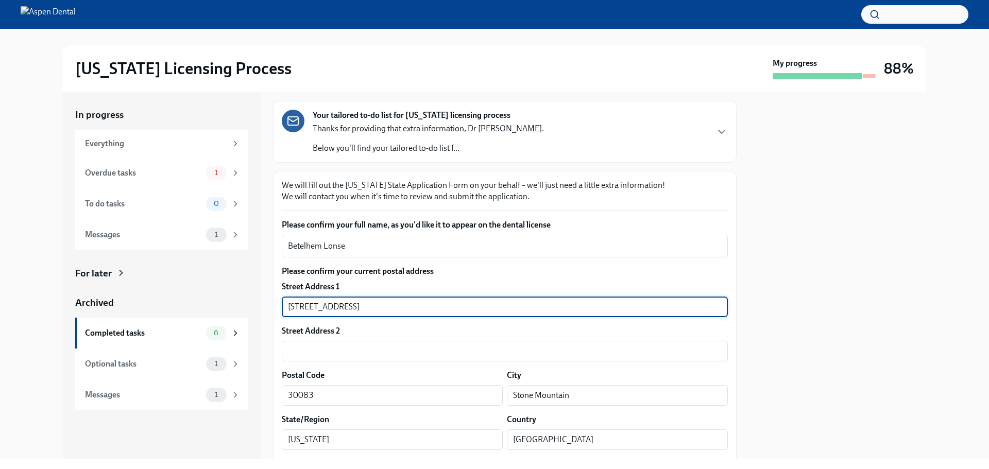
drag, startPoint x: 354, startPoint y: 307, endPoint x: 274, endPoint y: 311, distance: 80.5
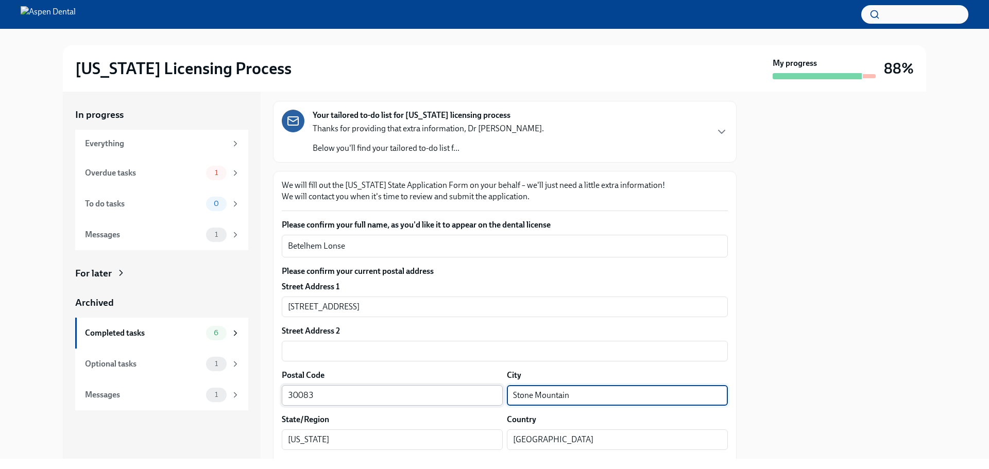
drag, startPoint x: 579, startPoint y: 397, endPoint x: 488, endPoint y: 396, distance: 91.2
click at [488, 396] on div "Postal Code 30083 ​ City Stone Mountain ​" at bounding box center [505, 388] width 446 height 36
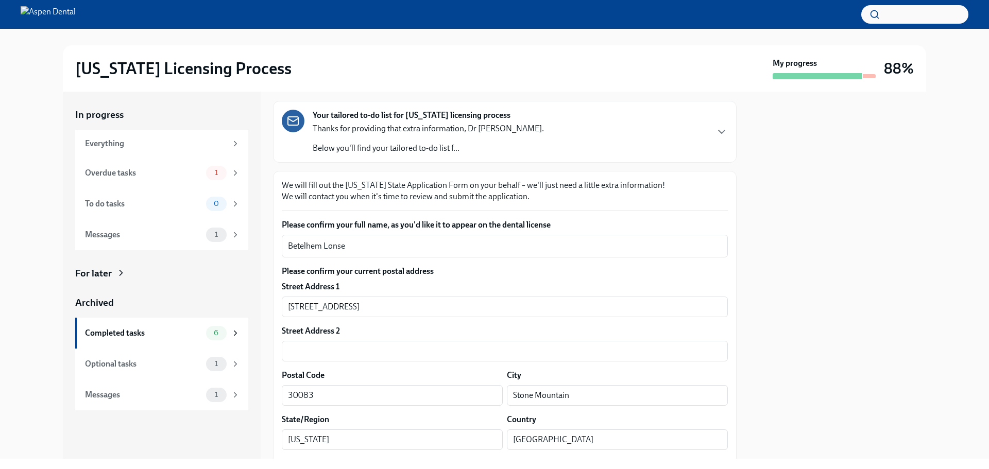
click at [780, 226] on div at bounding box center [837, 275] width 177 height 367
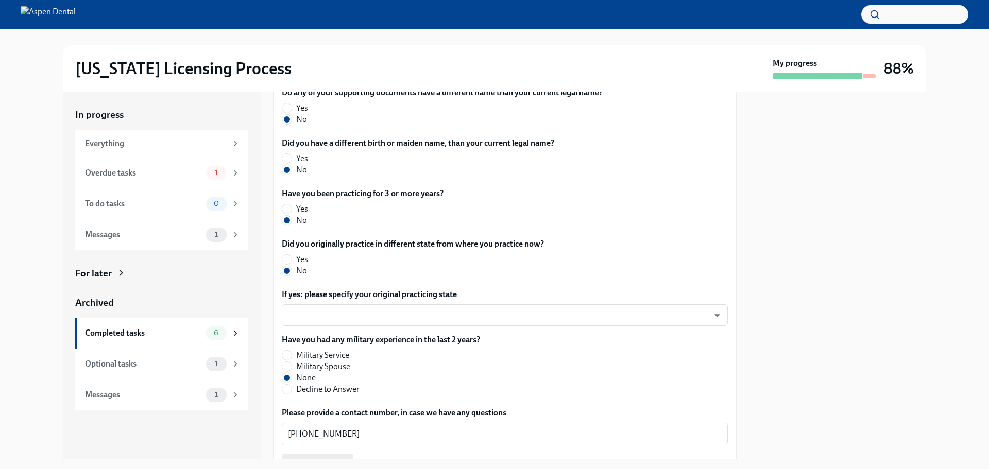
scroll to position [508, 0]
